Goal: Task Accomplishment & Management: Manage account settings

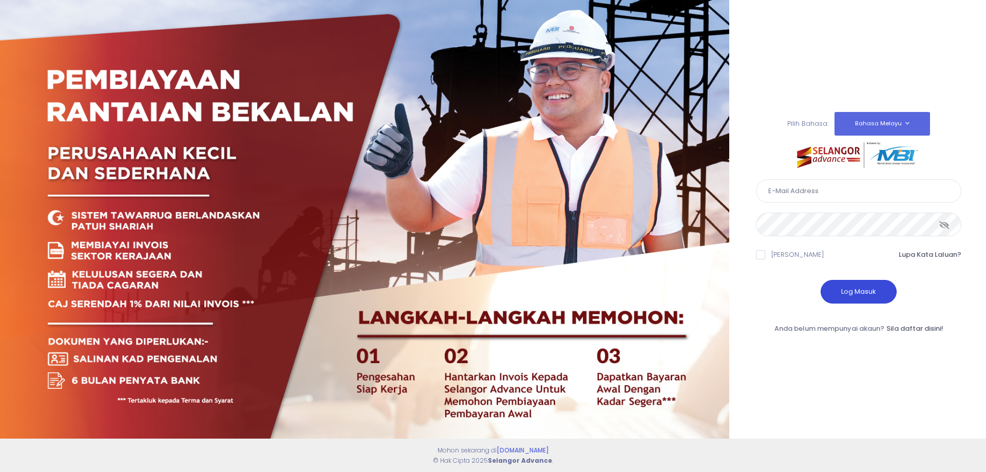
type input "[EMAIL_ADDRESS][DOMAIN_NAME]"
click at [863, 290] on button "Log Masuk" at bounding box center [859, 292] width 76 height 24
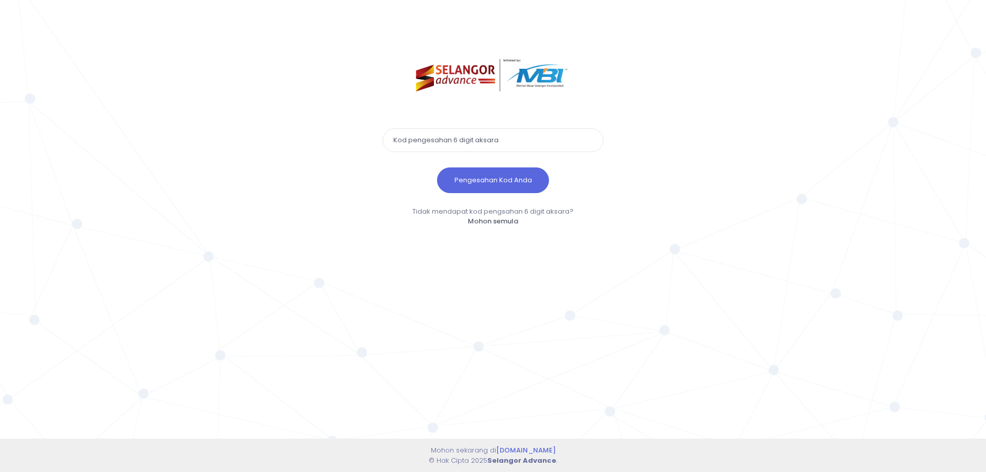
click at [444, 137] on input "text" at bounding box center [493, 140] width 221 height 24
paste input "577927"
type input "577927"
click at [479, 177] on button "Pengesahan Kod Anda" at bounding box center [493, 180] width 112 height 26
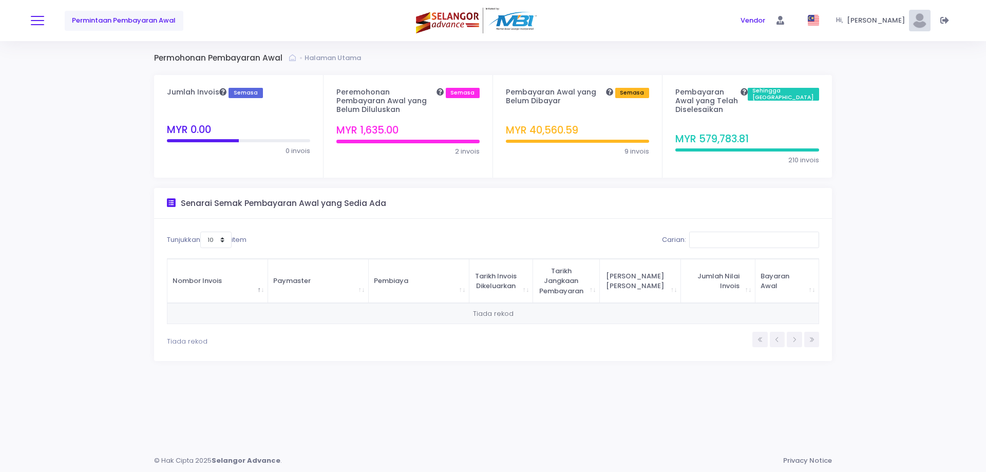
click at [40, 15] on button at bounding box center [37, 20] width 13 height 13
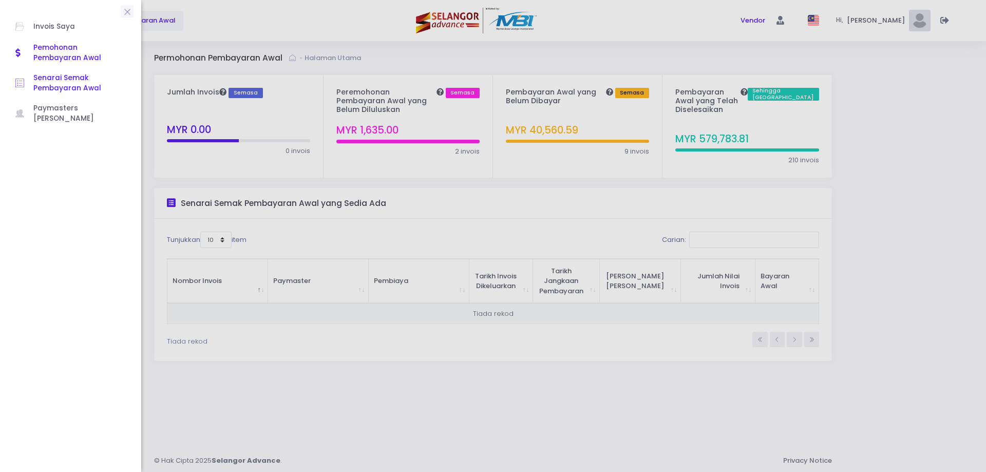
click at [55, 86] on span "Senarai Semak Pembayaran Awal" at bounding box center [79, 83] width 92 height 21
